Goal: Information Seeking & Learning: Check status

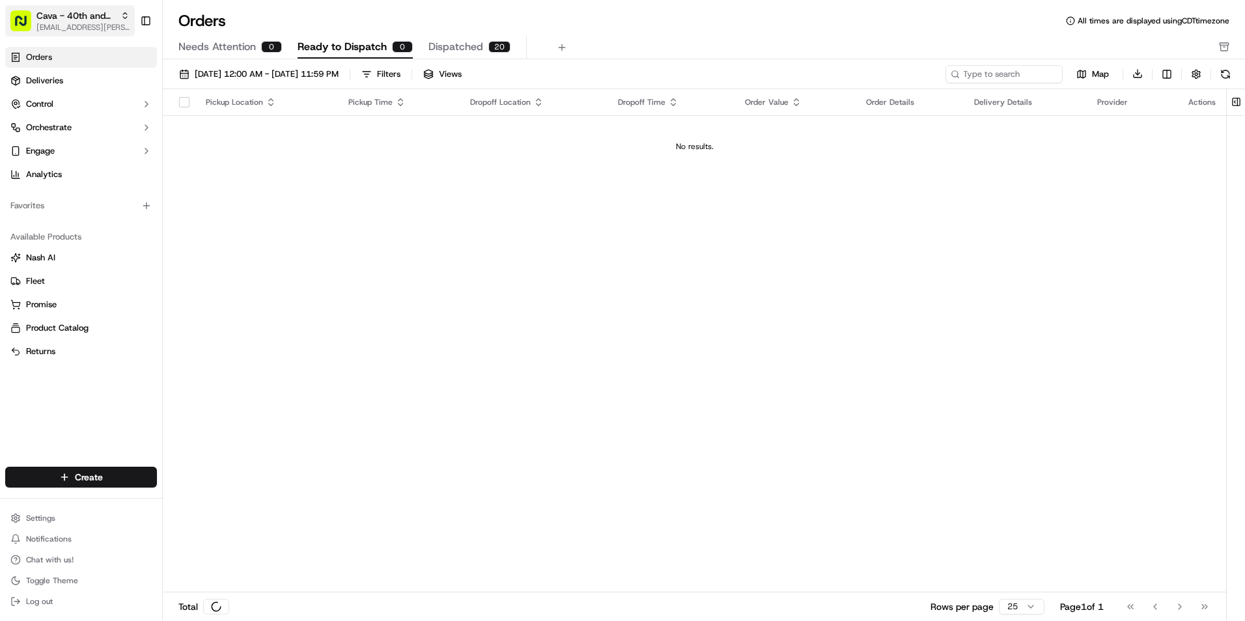
click at [98, 20] on span "Cava - 40th and Madison" at bounding box center [75, 15] width 79 height 13
type input "har"
click at [230, 66] on span "Cava - Harmon Meadow" at bounding box center [244, 68] width 155 height 12
click at [94, 78] on link "Deliveries" at bounding box center [81, 80] width 152 height 21
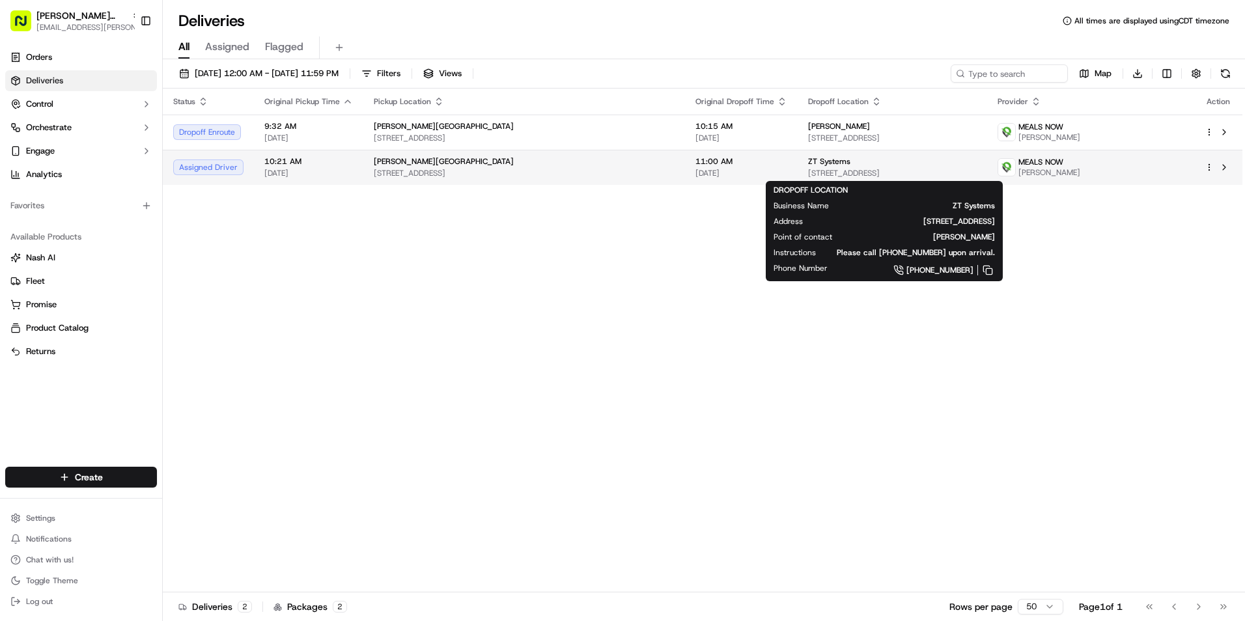
click at [808, 168] on span "333 Meadowlands Pkwy 2nd floor, Secaucus, NJ 07094, USA" at bounding box center [892, 173] width 168 height 10
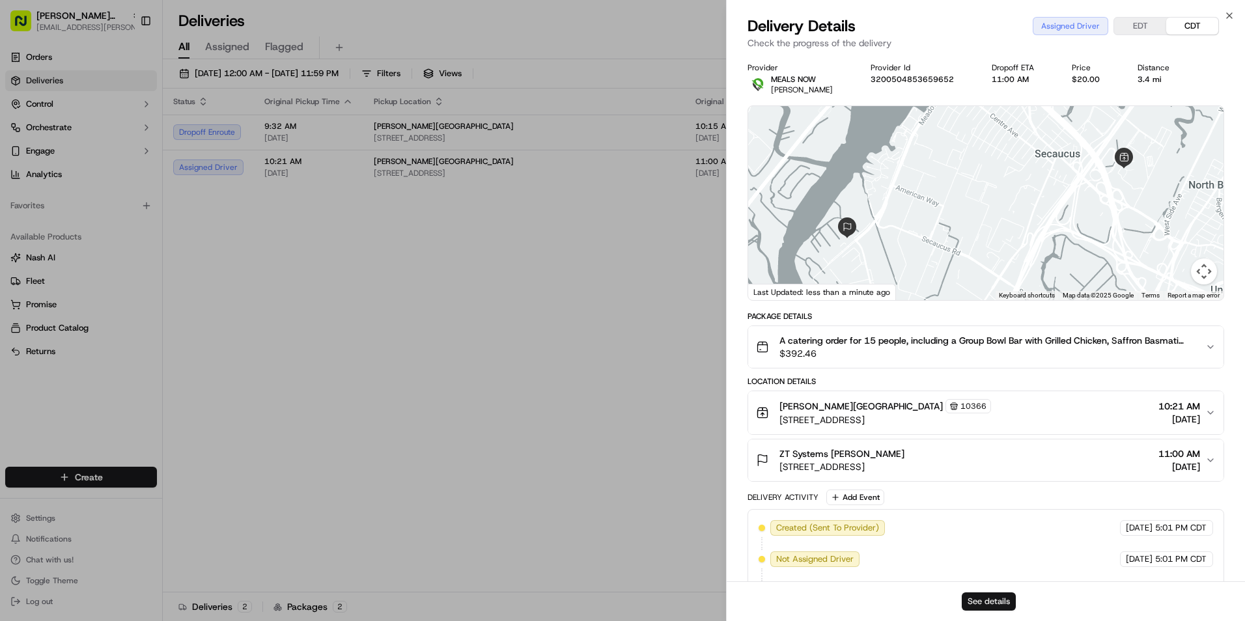
click at [997, 600] on button "See details" at bounding box center [988, 601] width 54 height 18
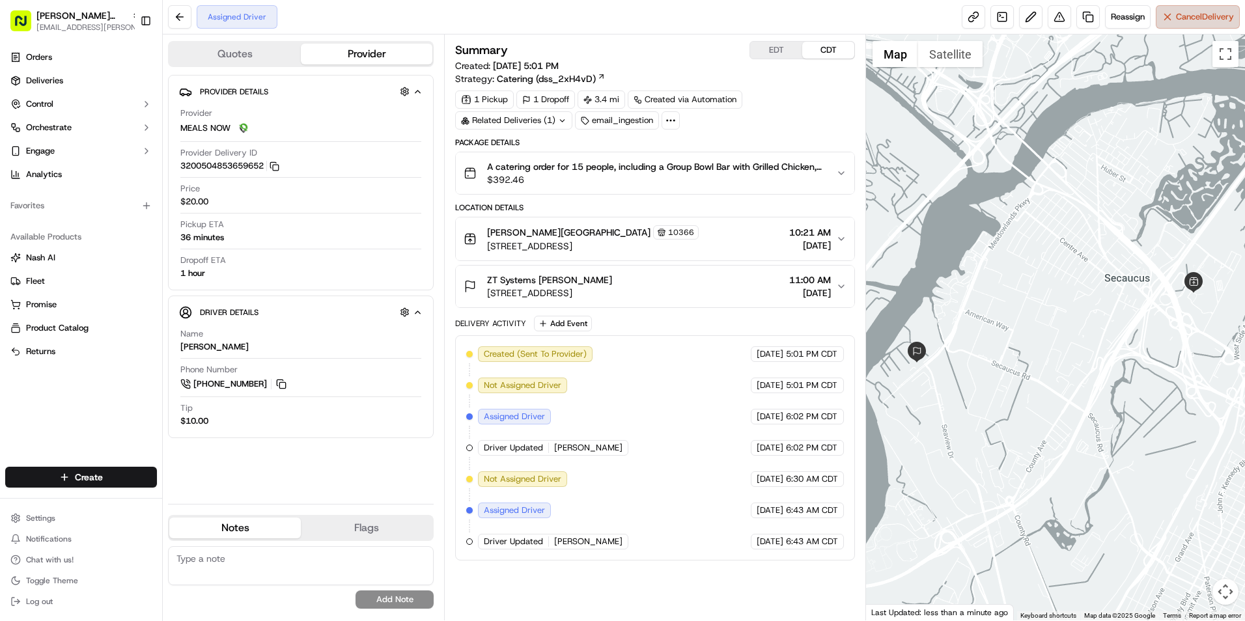
click at [1187, 21] on span "Cancel Delivery" at bounding box center [1205, 17] width 58 height 12
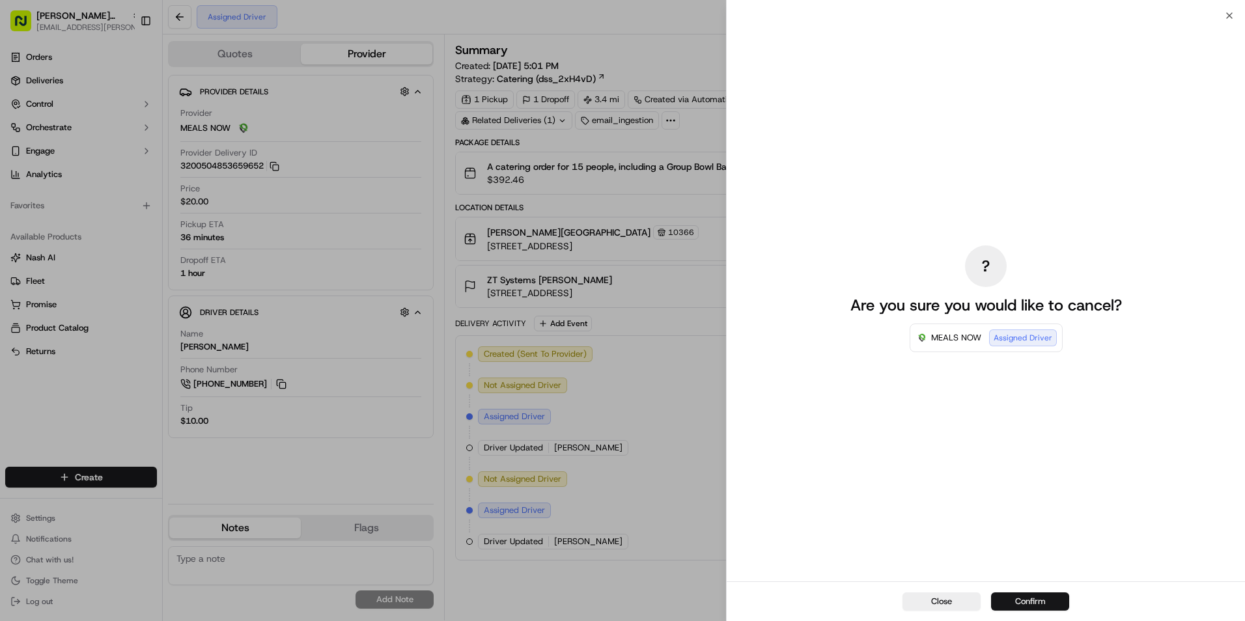
click at [1030, 601] on button "Confirm" at bounding box center [1030, 601] width 78 height 18
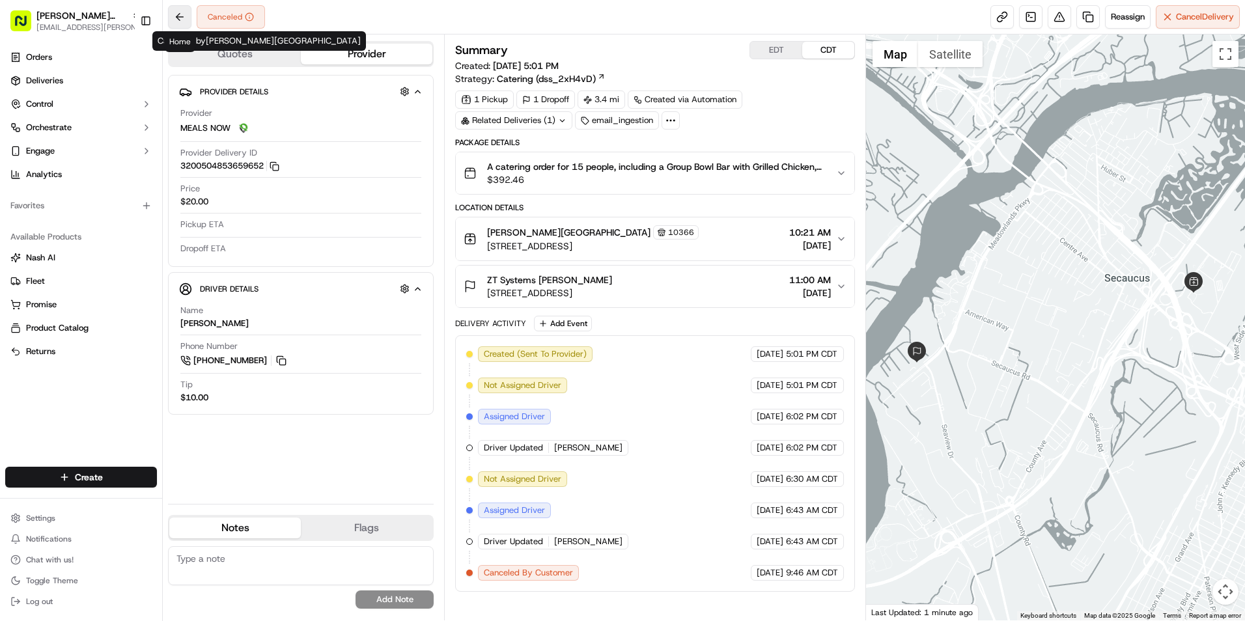
click at [184, 21] on button at bounding box center [179, 16] width 23 height 23
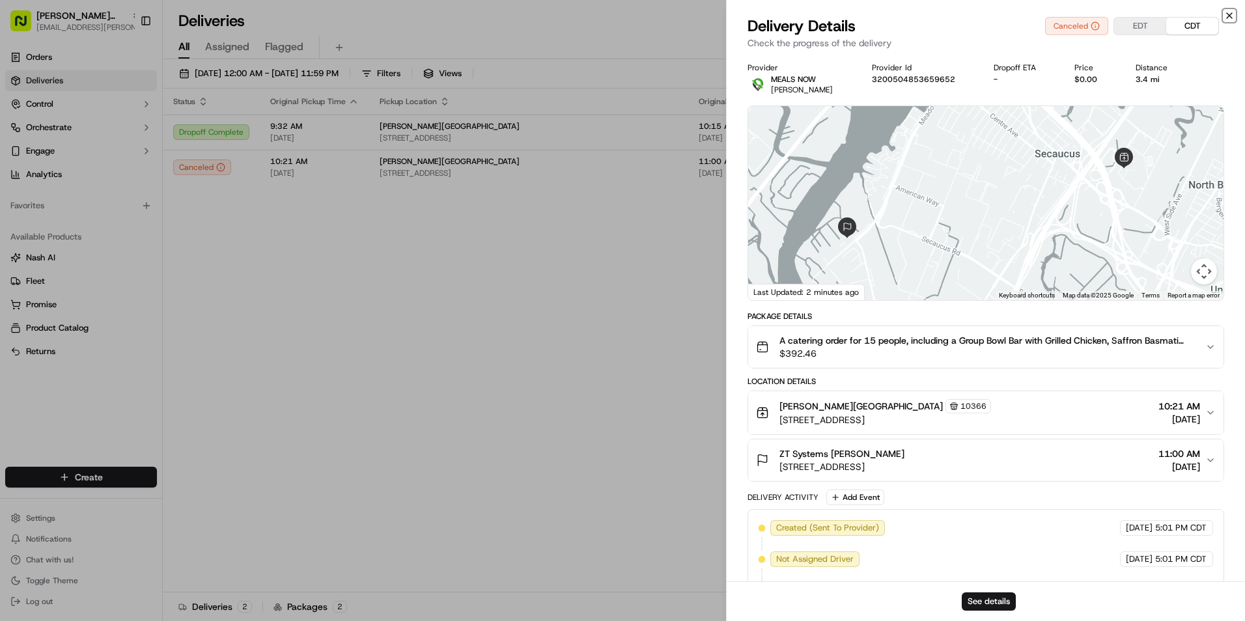
click at [1230, 13] on icon "button" at bounding box center [1229, 15] width 10 height 10
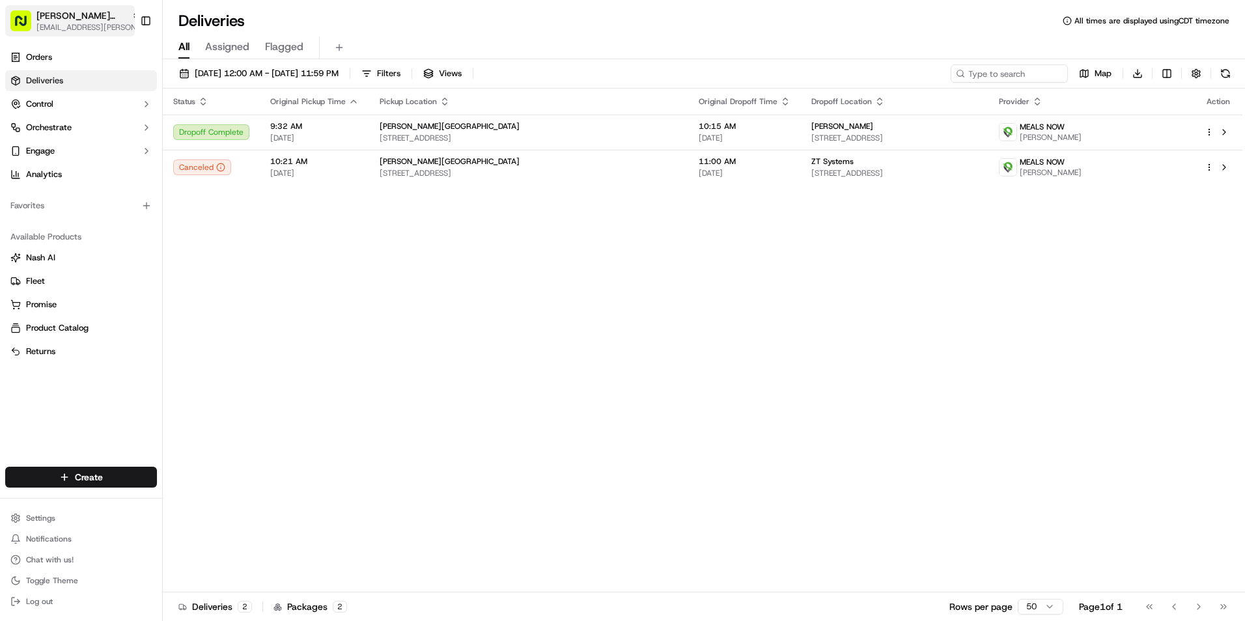
click at [72, 24] on span "[EMAIL_ADDRESS][PERSON_NAME][DOMAIN_NAME]" at bounding box center [88, 27] width 104 height 10
type input "san"
click at [294, 81] on div "Organizations Cava - [PERSON_NAME][GEOGRAPHIC_DATA]" at bounding box center [235, 58] width 194 height 51
click at [273, 70] on div "Cava - [PERSON_NAME][GEOGRAPHIC_DATA]" at bounding box center [235, 68] width 189 height 26
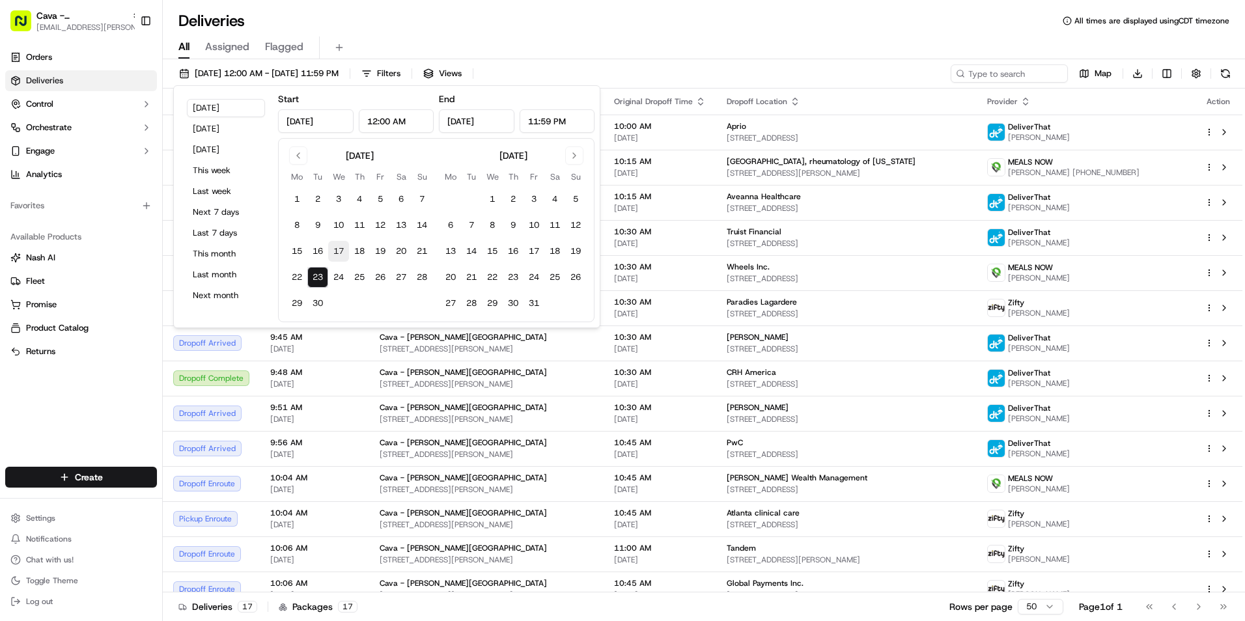
click at [339, 248] on button "17" at bounding box center [338, 251] width 21 height 21
type input "[DATE]"
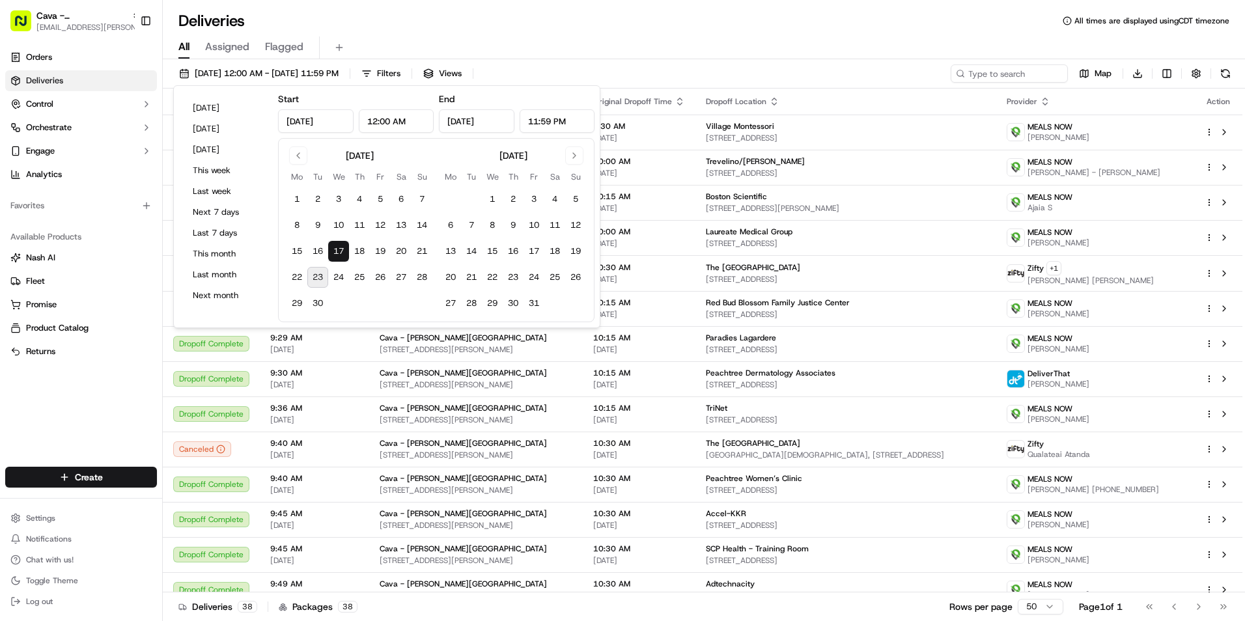
click at [669, 36] on div "All Assigned Flagged" at bounding box center [704, 45] width 1082 height 28
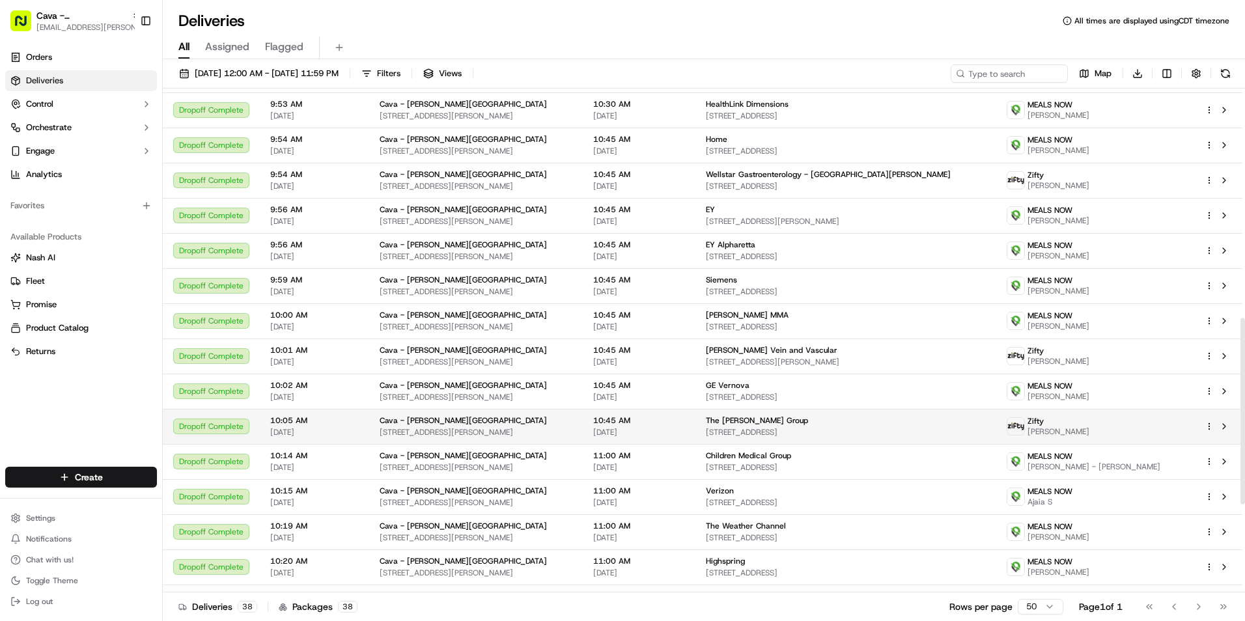
scroll to position [598, 0]
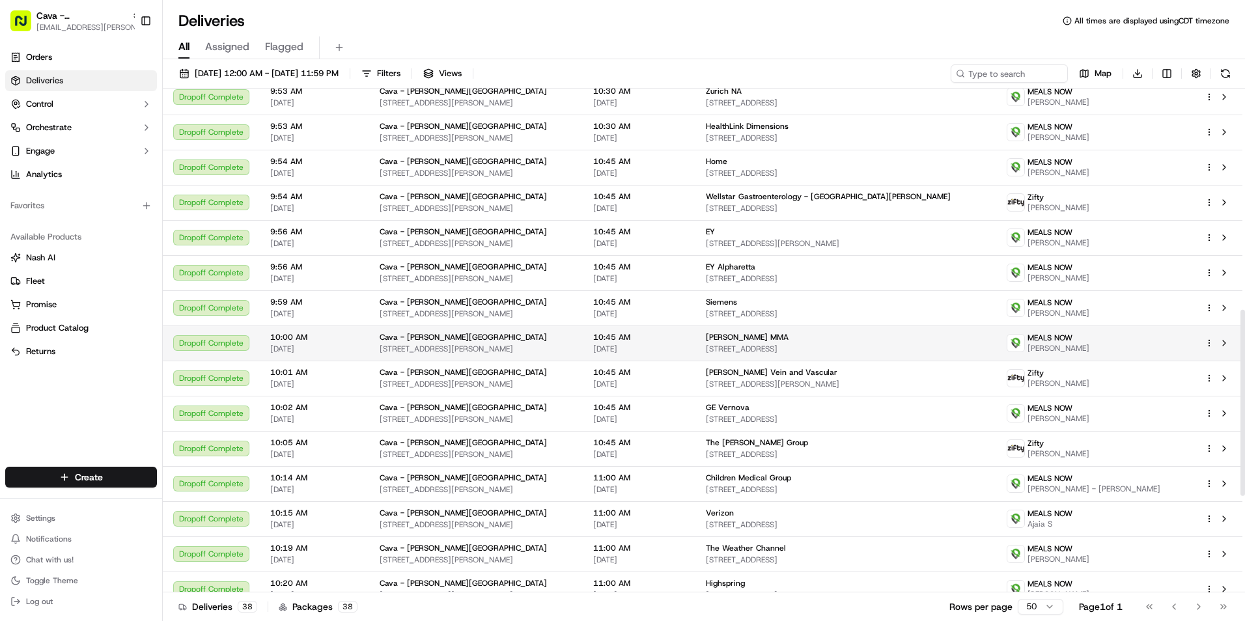
click at [738, 343] on div "[PERSON_NAME] MMA [STREET_ADDRESS]" at bounding box center [846, 343] width 281 height 22
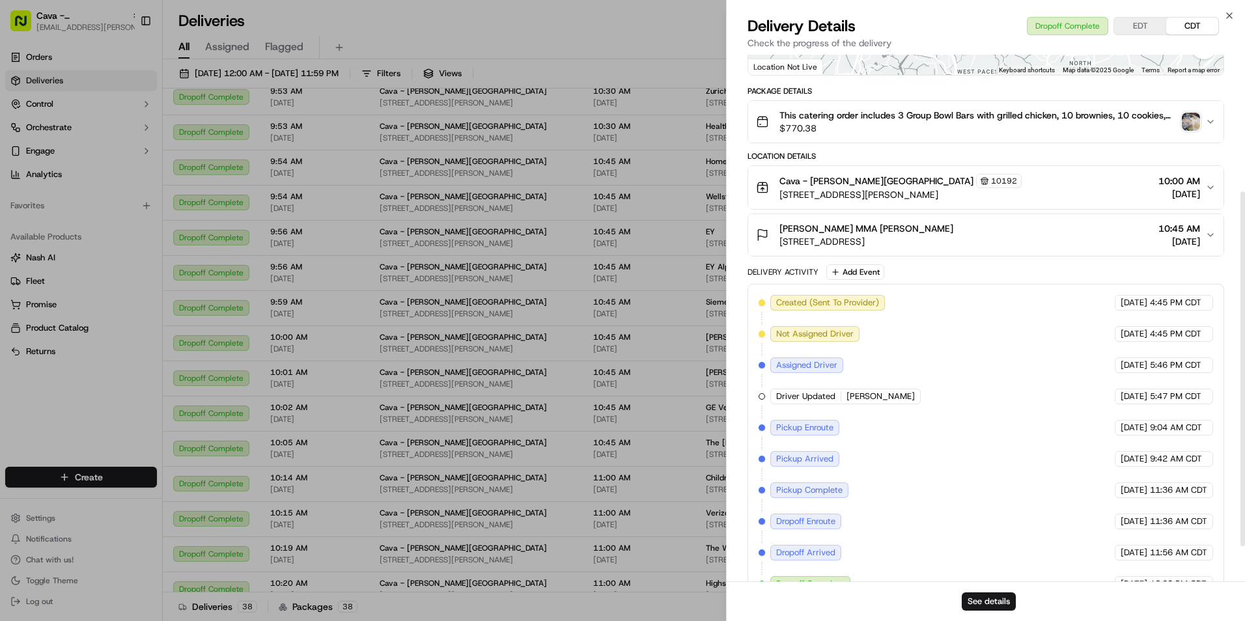
scroll to position [255, 0]
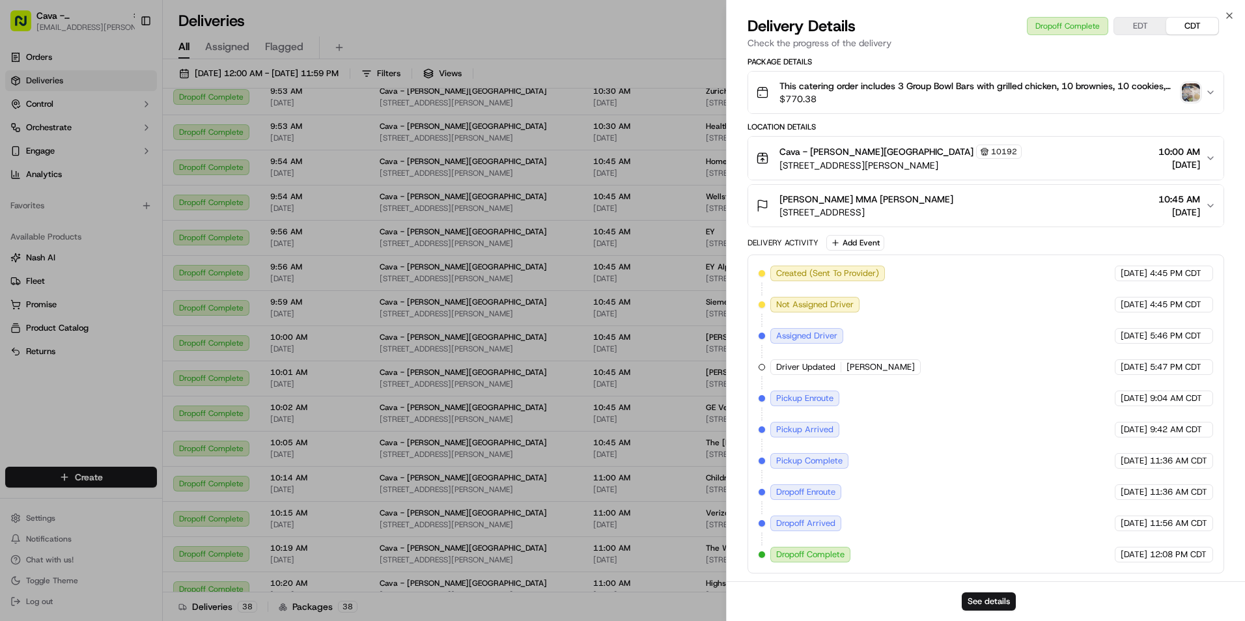
click at [1142, 23] on button "EDT" at bounding box center [1140, 26] width 52 height 17
click at [1228, 19] on icon "button" at bounding box center [1229, 15] width 10 height 10
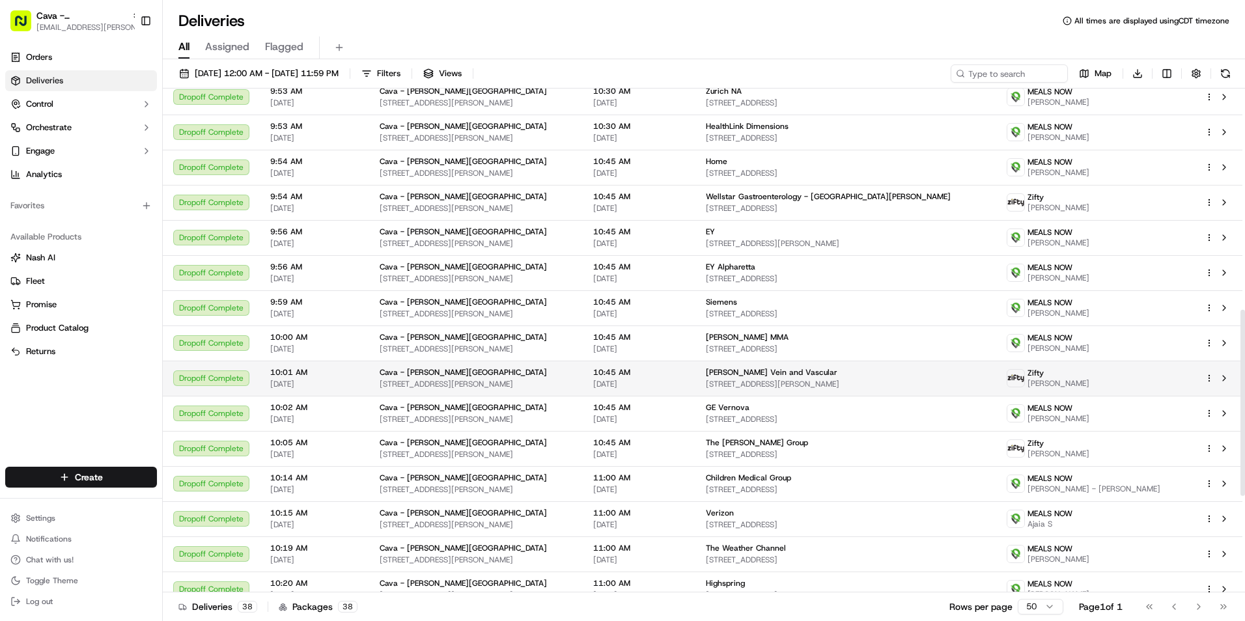
click at [767, 368] on span "[PERSON_NAME] Vein and Vascular" at bounding box center [771, 372] width 131 height 10
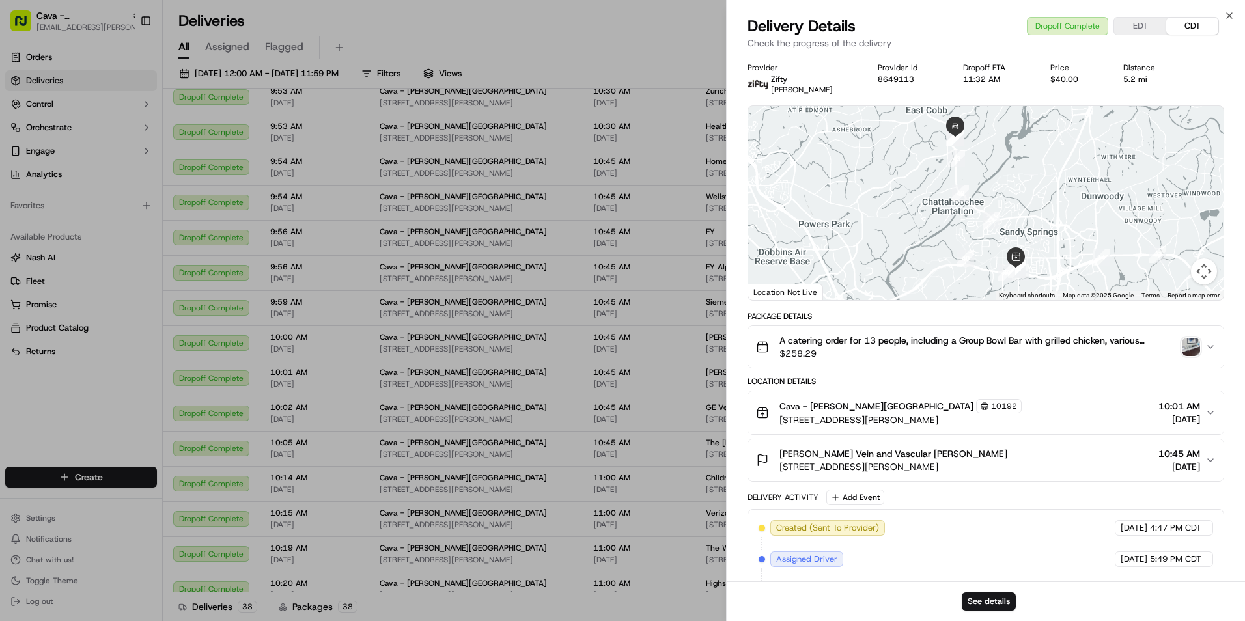
click at [1130, 27] on button "EDT" at bounding box center [1140, 26] width 52 height 17
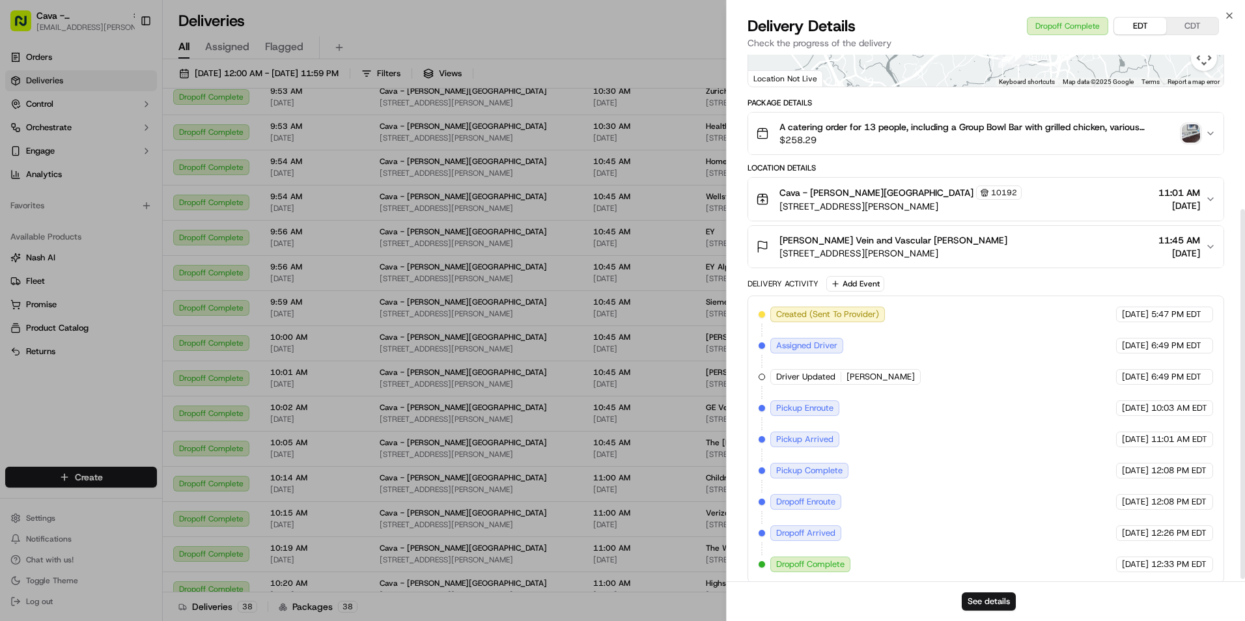
scroll to position [223, 0]
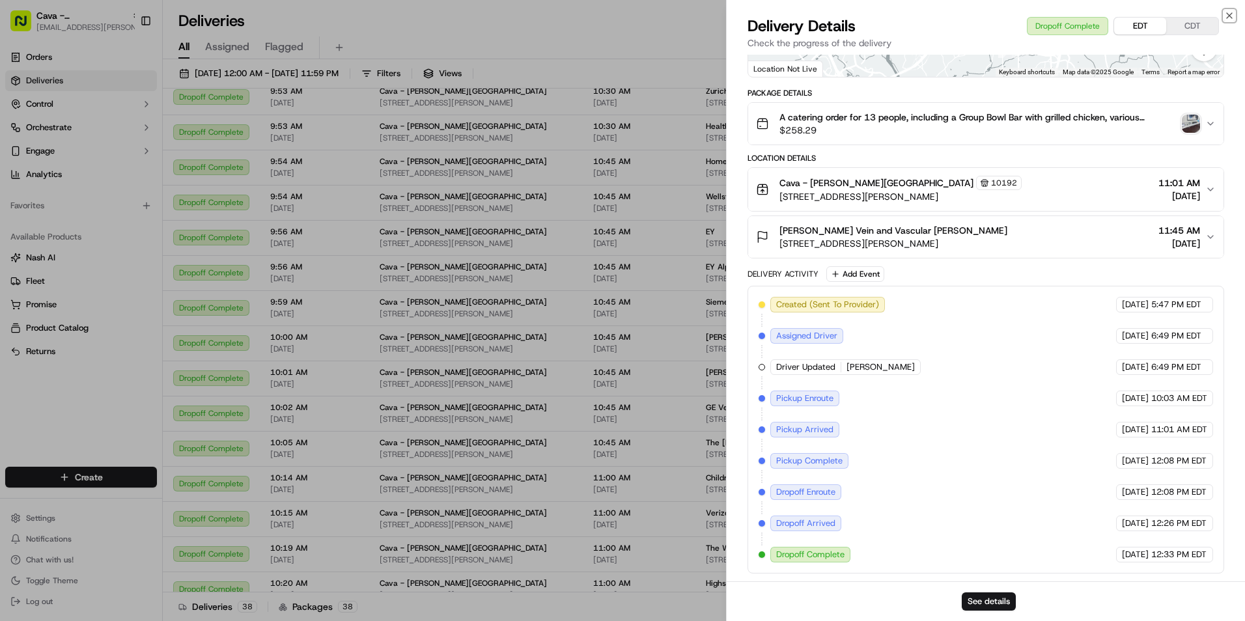
click at [1228, 16] on icon "button" at bounding box center [1229, 15] width 10 height 10
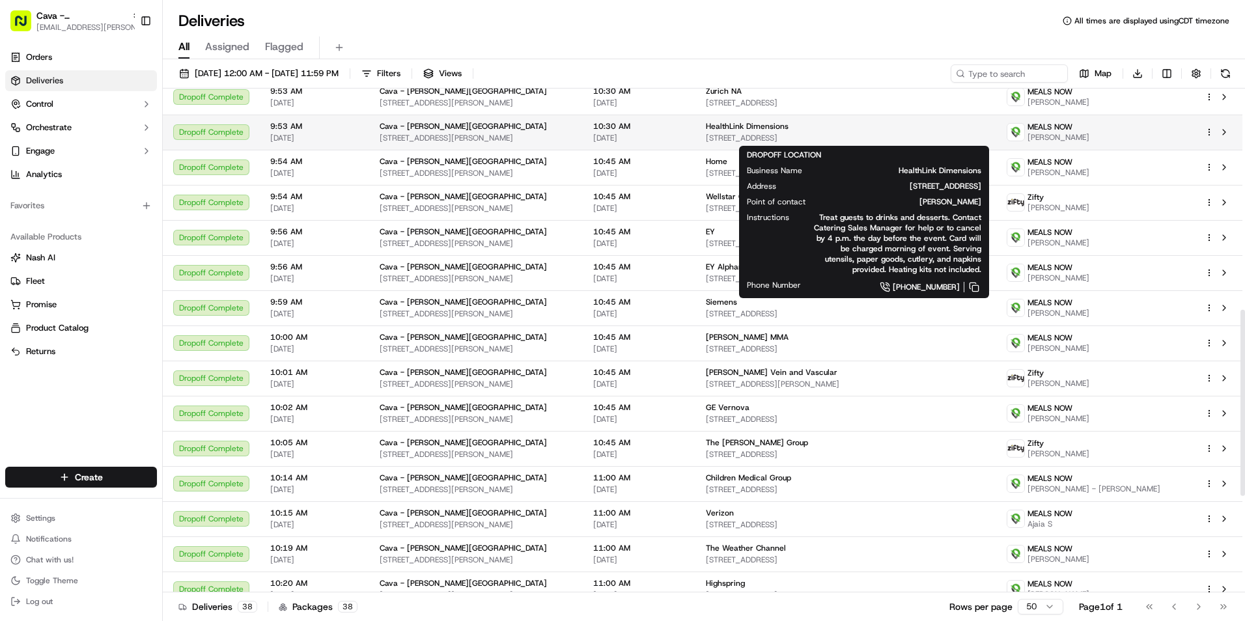
click at [739, 135] on span "[STREET_ADDRESS]" at bounding box center [846, 138] width 281 height 10
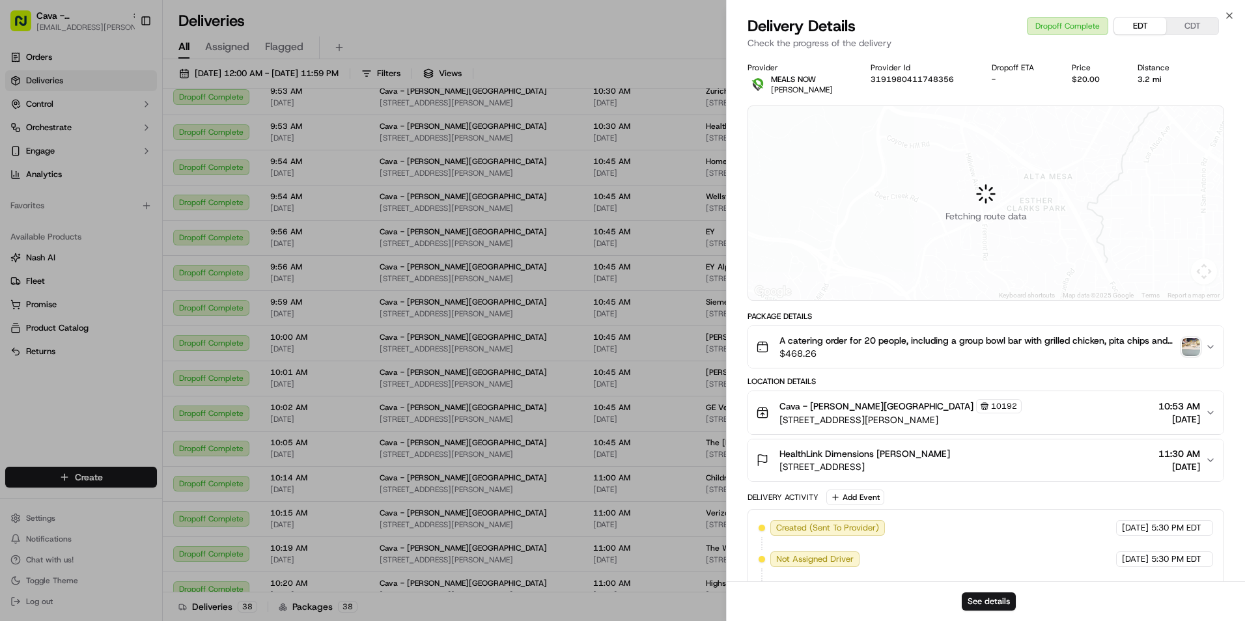
click at [1144, 24] on button "EDT" at bounding box center [1140, 26] width 52 height 17
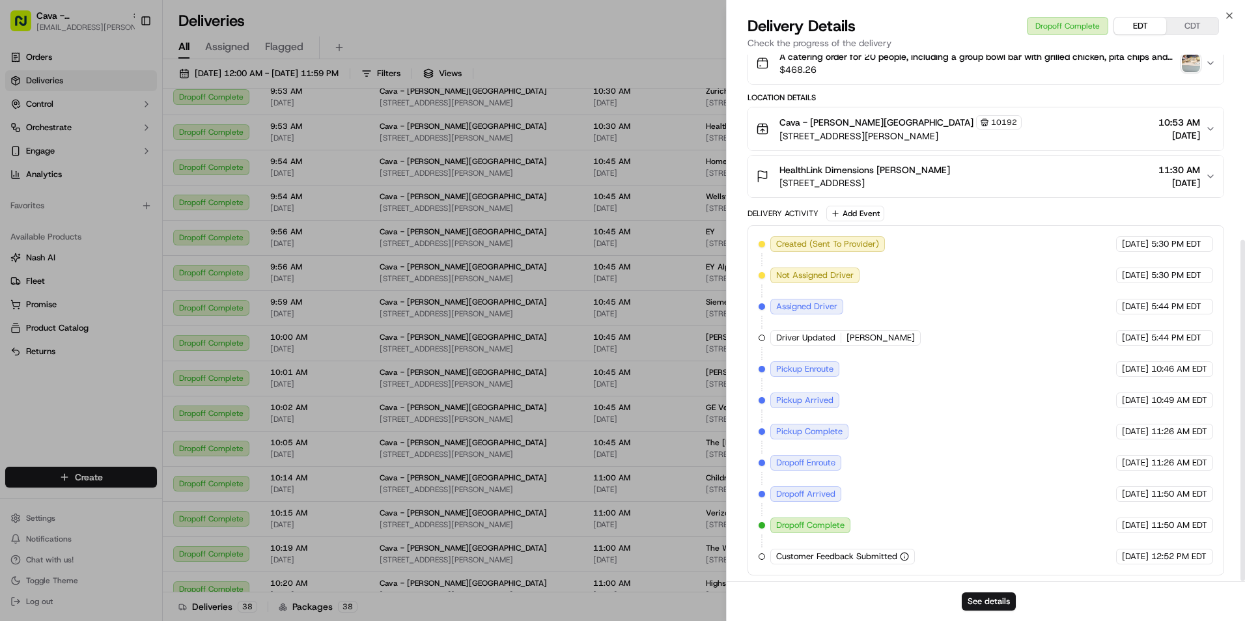
scroll to position [286, 0]
click at [1231, 10] on icon "button" at bounding box center [1229, 15] width 10 height 10
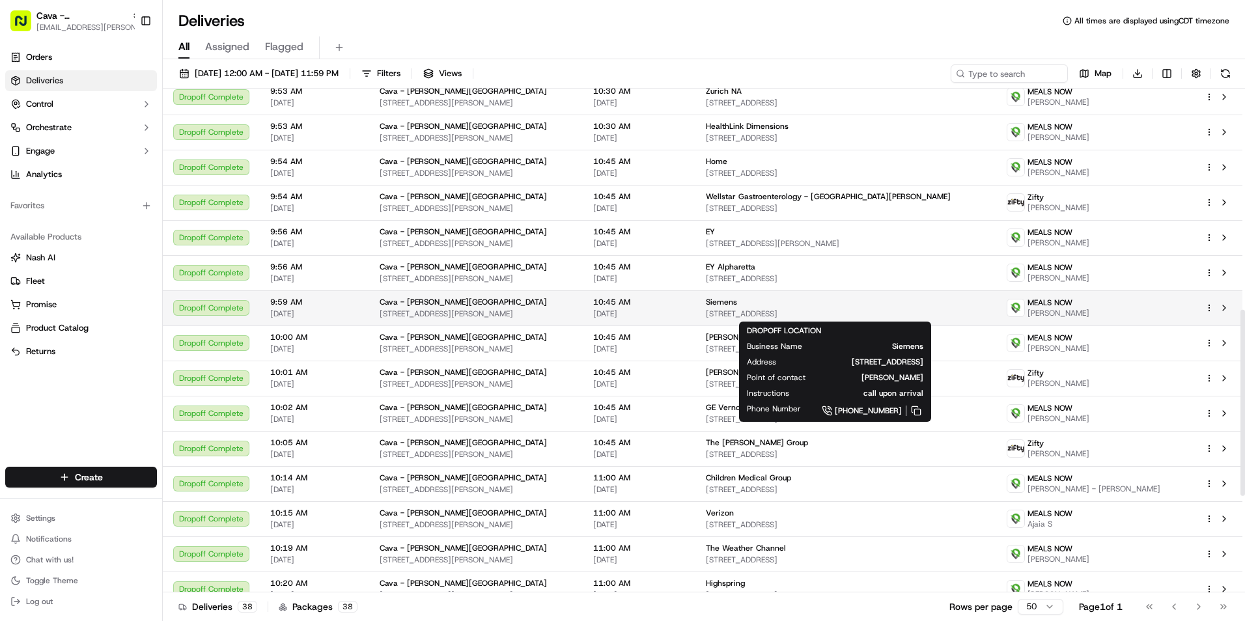
click at [755, 312] on span "[STREET_ADDRESS]" at bounding box center [846, 314] width 281 height 10
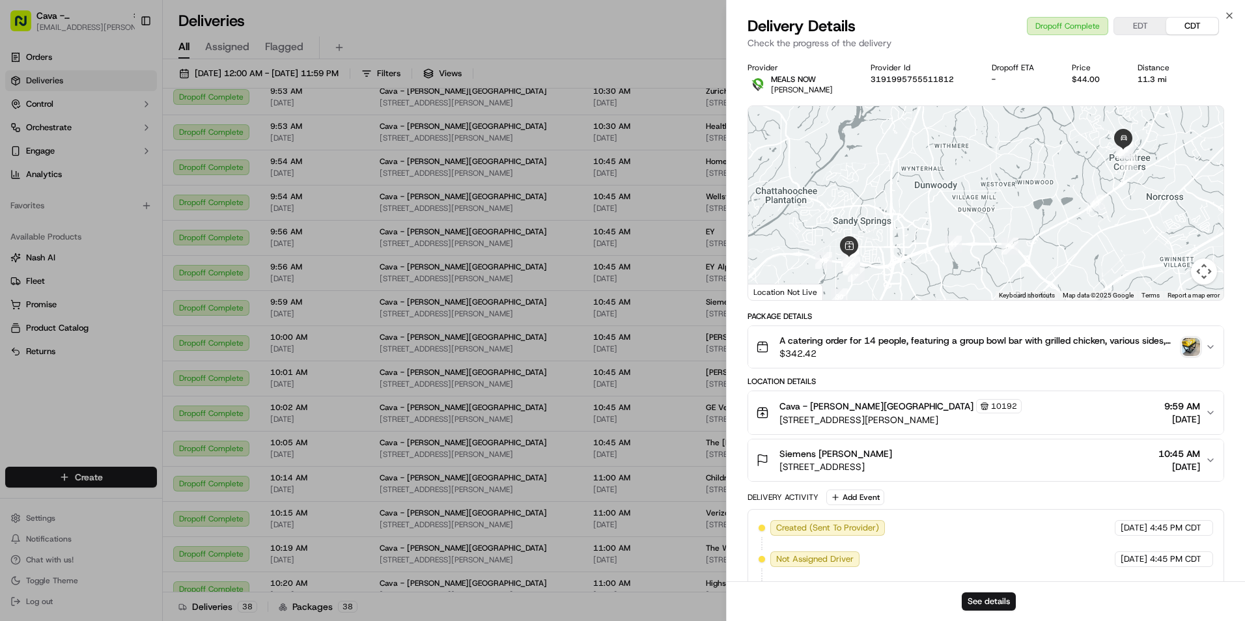
click at [1131, 33] on button "EDT" at bounding box center [1140, 26] width 52 height 17
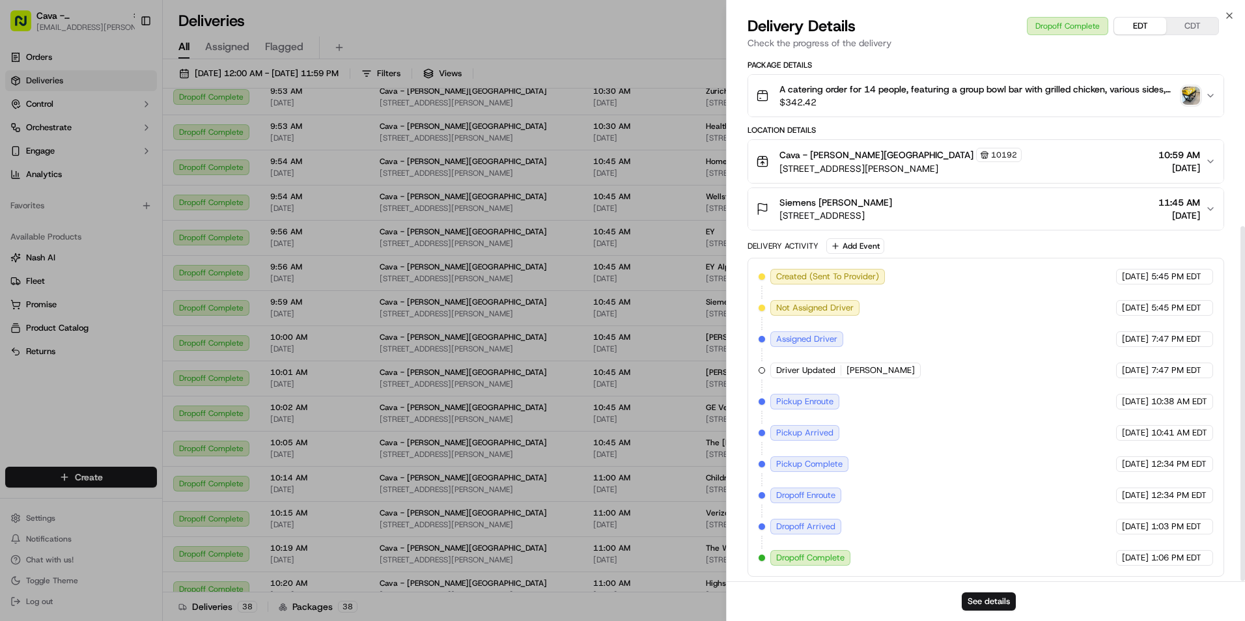
scroll to position [255, 0]
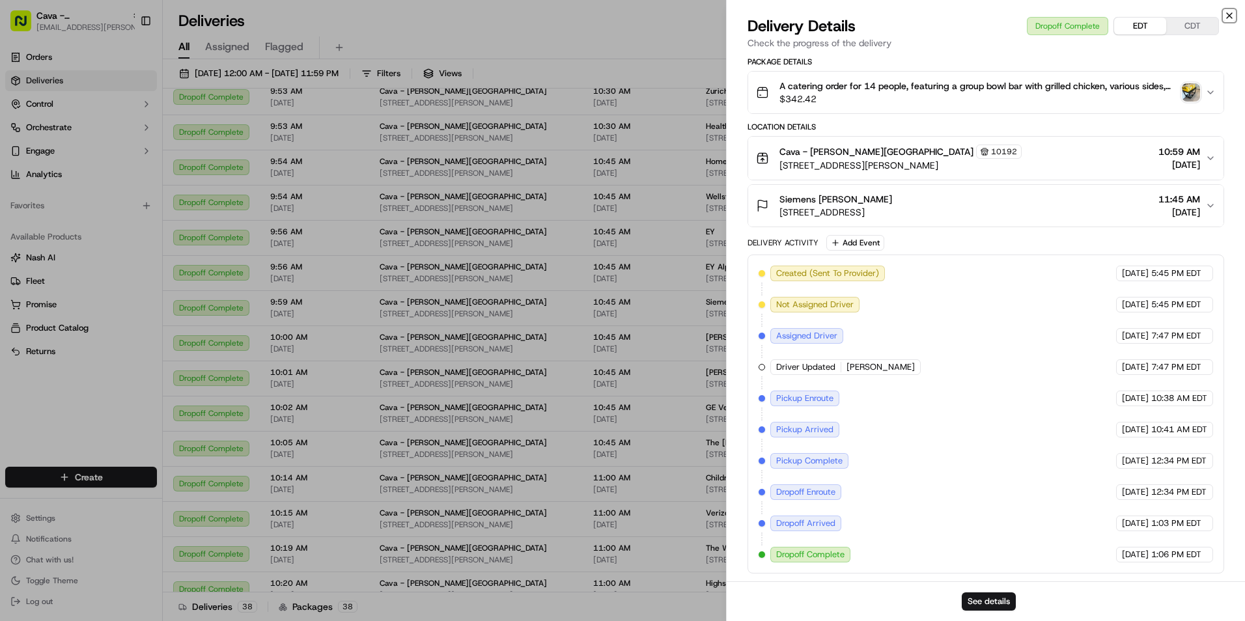
click at [1228, 17] on icon "button" at bounding box center [1229, 15] width 10 height 10
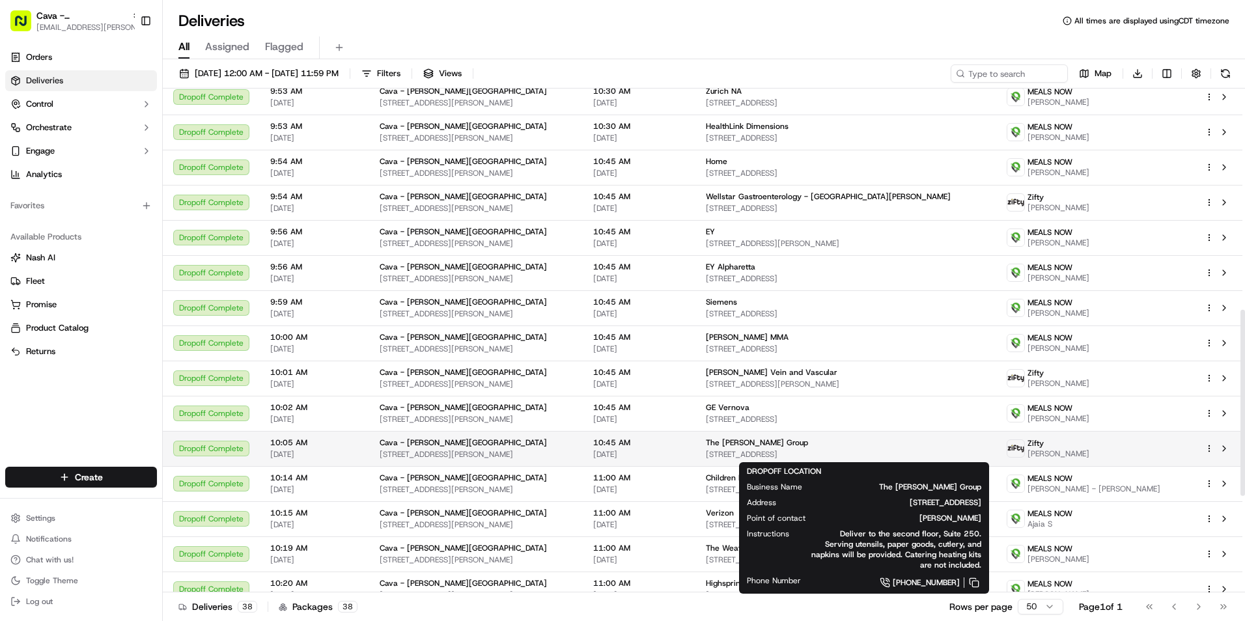
click at [739, 452] on span "[STREET_ADDRESS]" at bounding box center [846, 454] width 281 height 10
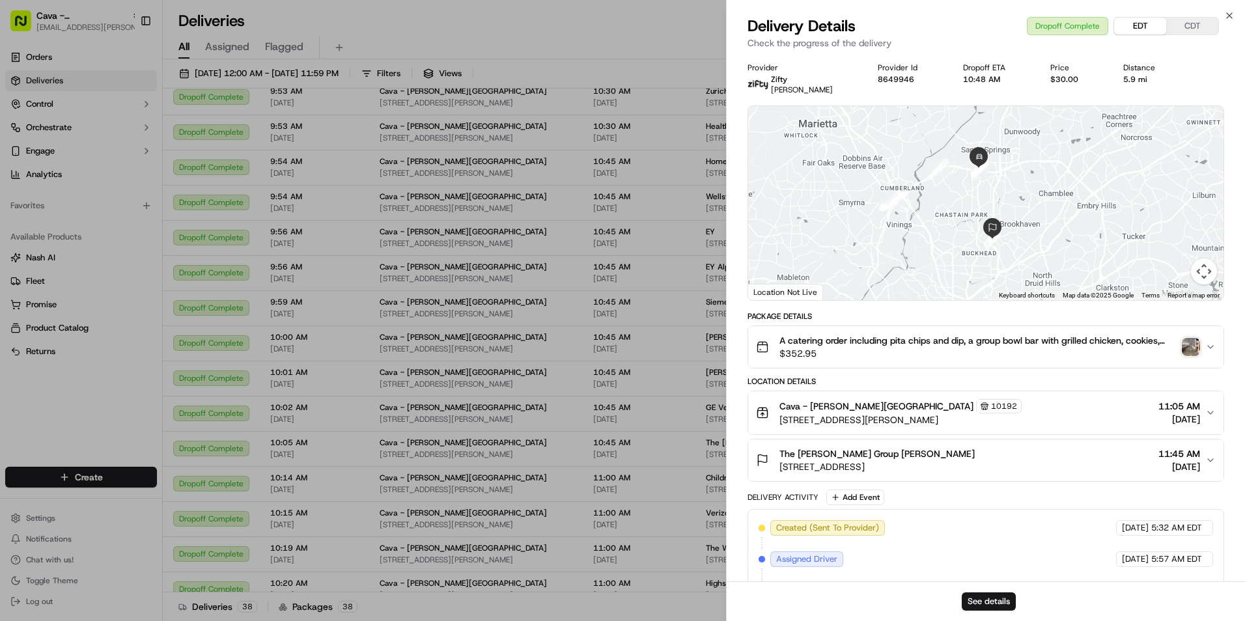
click at [1132, 33] on button "EDT" at bounding box center [1140, 26] width 52 height 17
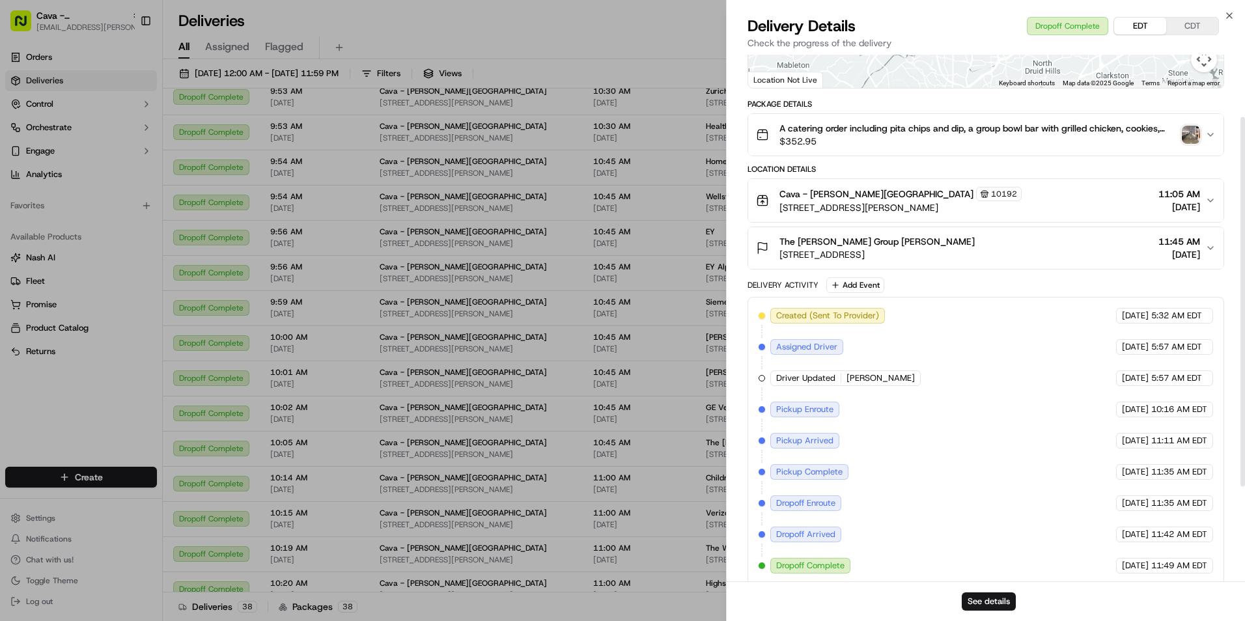
scroll to position [223, 0]
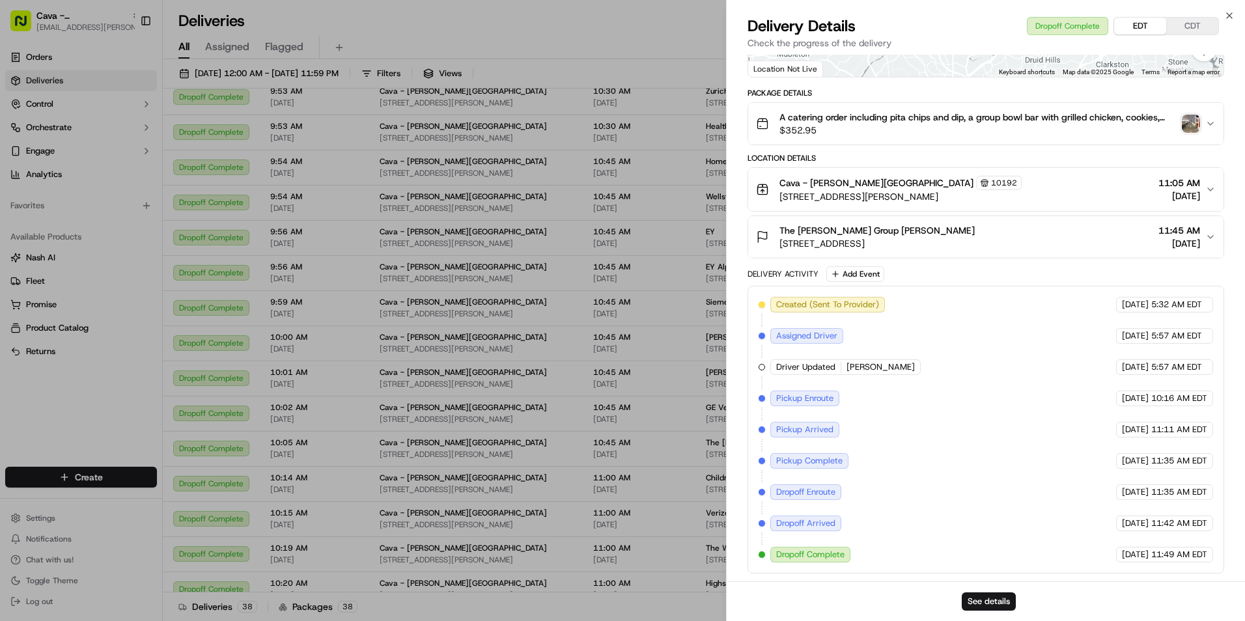
click at [1223, 16] on div "Delivery Details Dropoff Complete EDT CDT" at bounding box center [985, 26] width 476 height 21
click at [1225, 14] on icon "button" at bounding box center [1229, 15] width 10 height 10
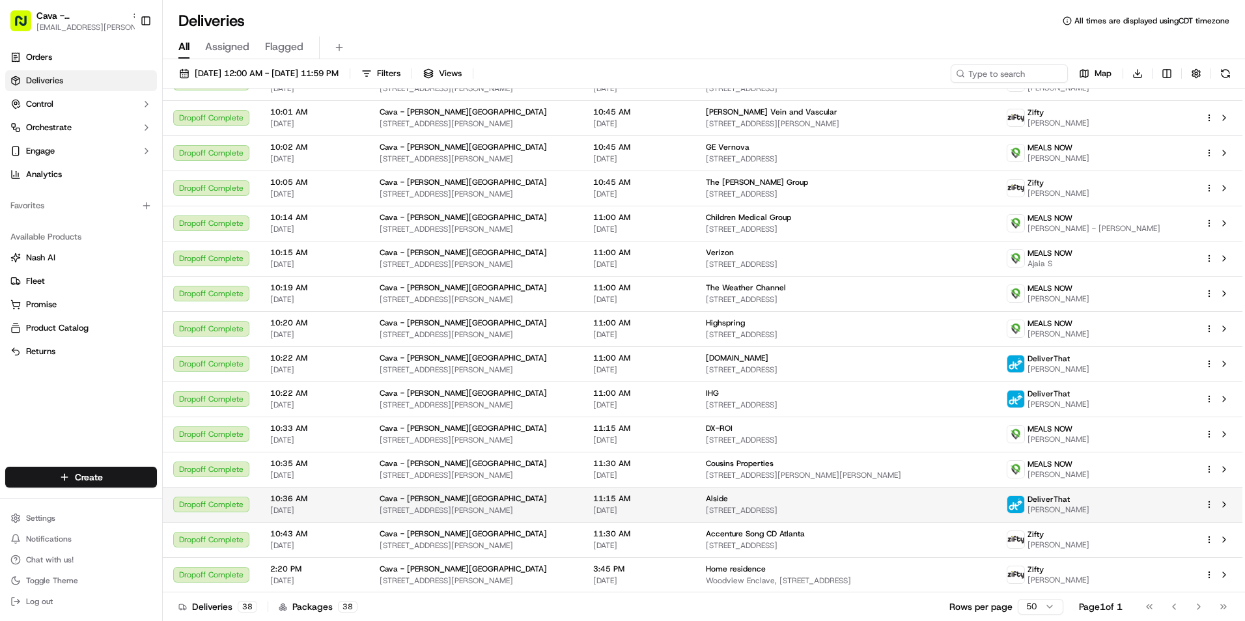
scroll to position [858, 0]
